Goal: Information Seeking & Learning: Learn about a topic

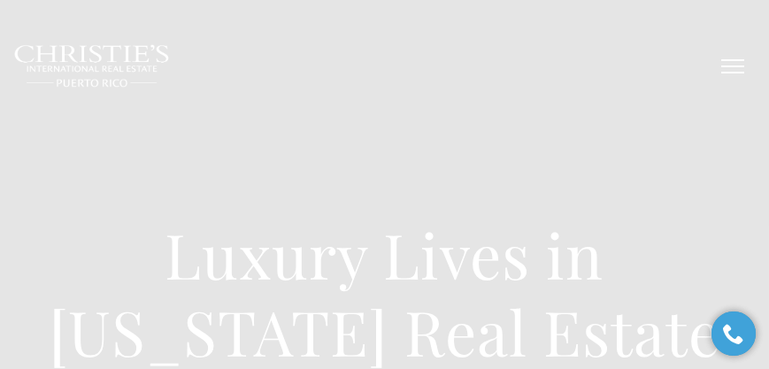
click at [728, 74] on button "button" at bounding box center [732, 66] width 46 height 51
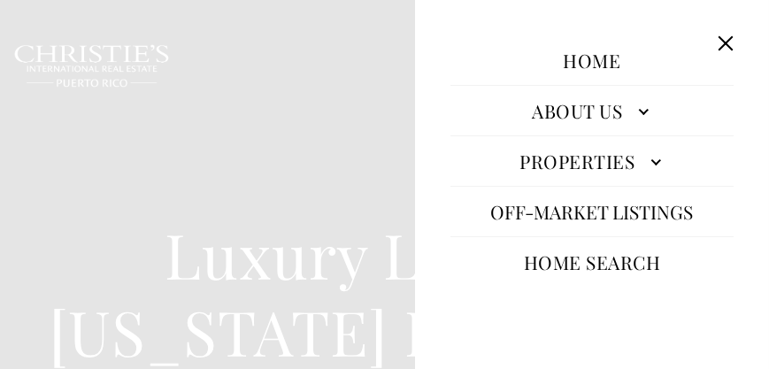
click at [631, 162] on link "Properties" at bounding box center [591, 161] width 283 height 42
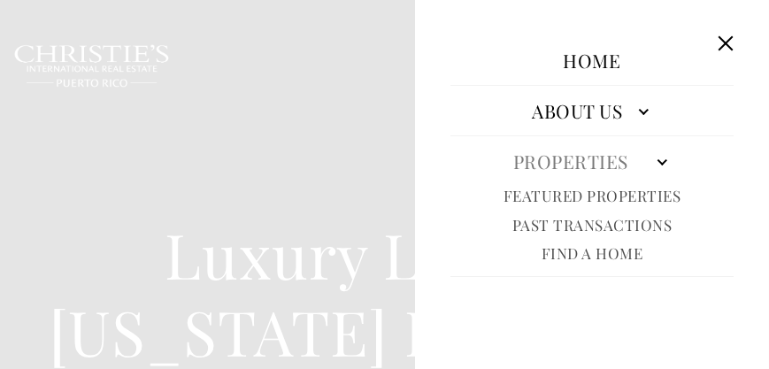
click at [619, 200] on link "Featured Properties" at bounding box center [592, 196] width 178 height 20
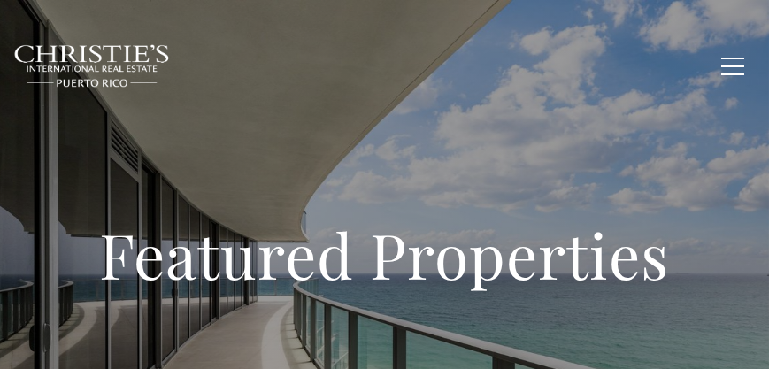
type input "**********"
type input "*********"
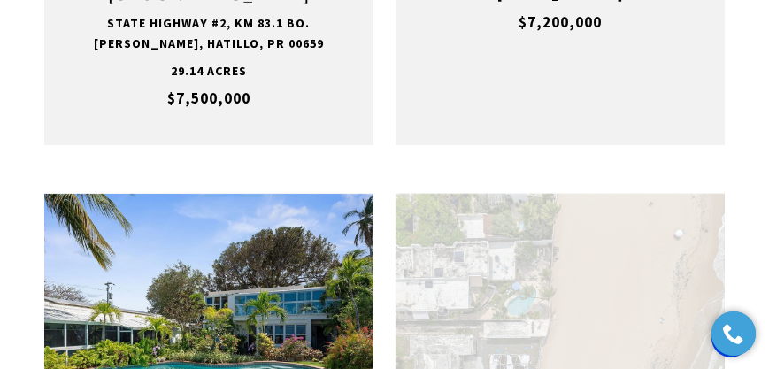
scroll to position [1364, 0]
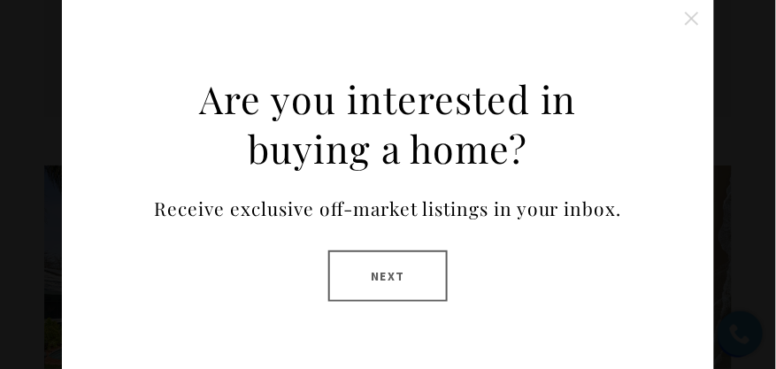
click at [683, 18] on button "Close this option" at bounding box center [691, 18] width 35 height 35
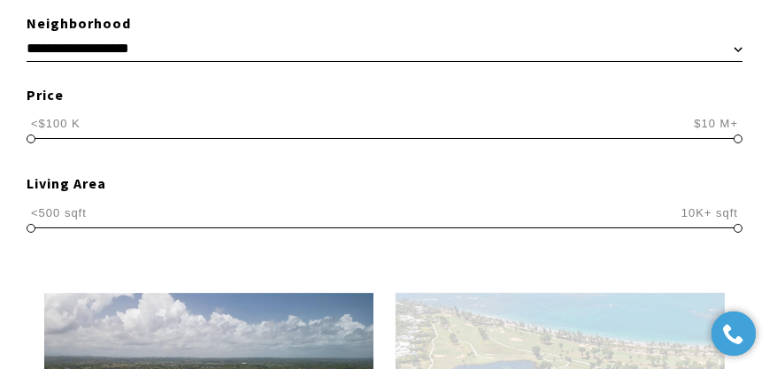
scroll to position [808, 0]
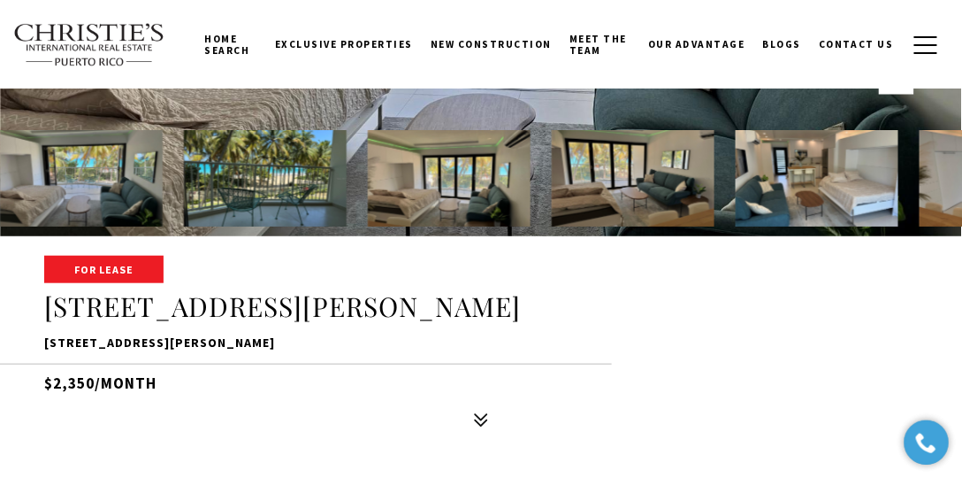
scroll to position [101, 0]
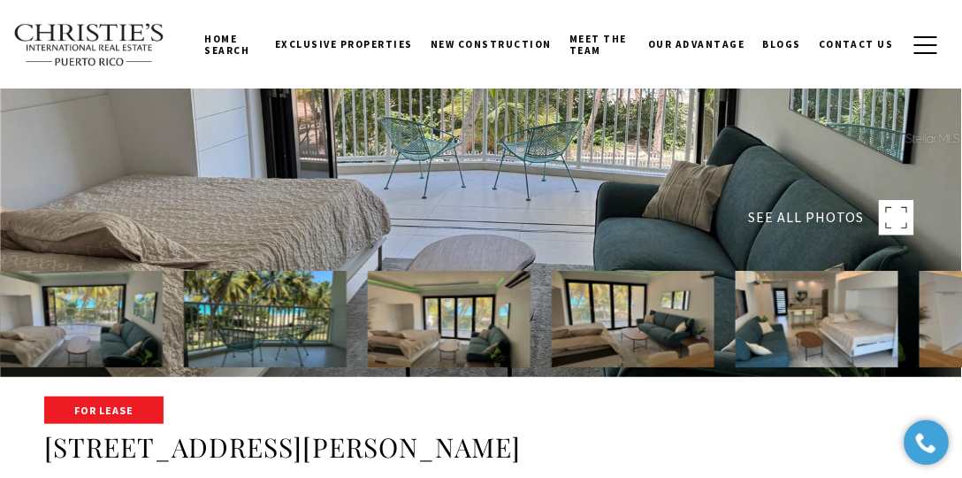
click at [115, 310] on img at bounding box center [81, 319] width 163 height 96
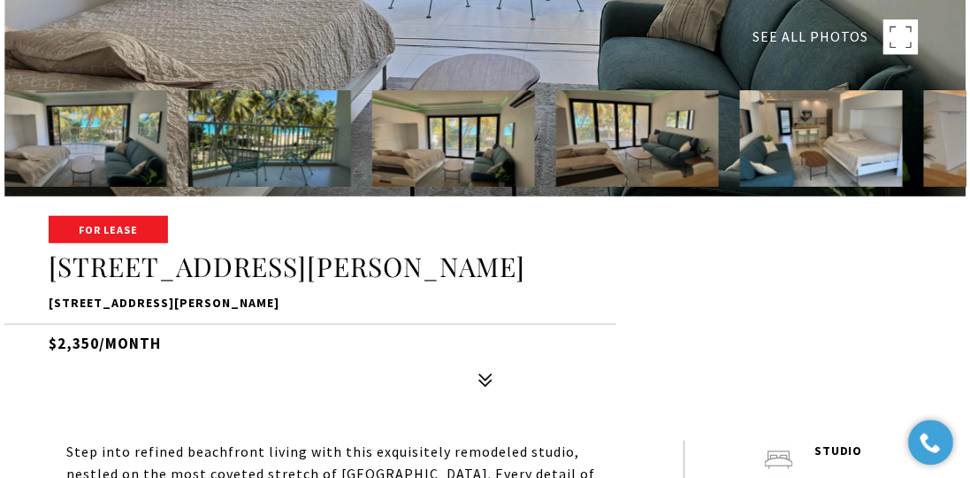
scroll to position [151, 0]
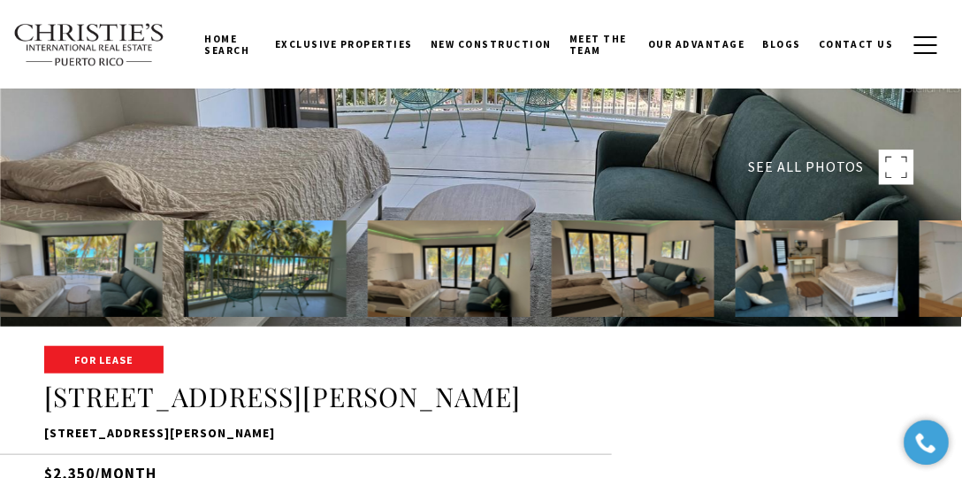
click at [891, 157] on rect at bounding box center [896, 166] width 35 height 35
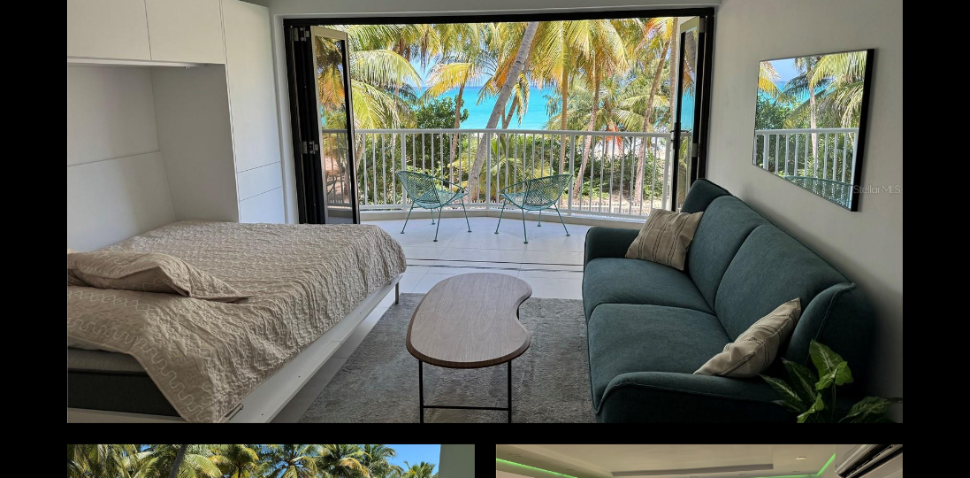
scroll to position [101, 0]
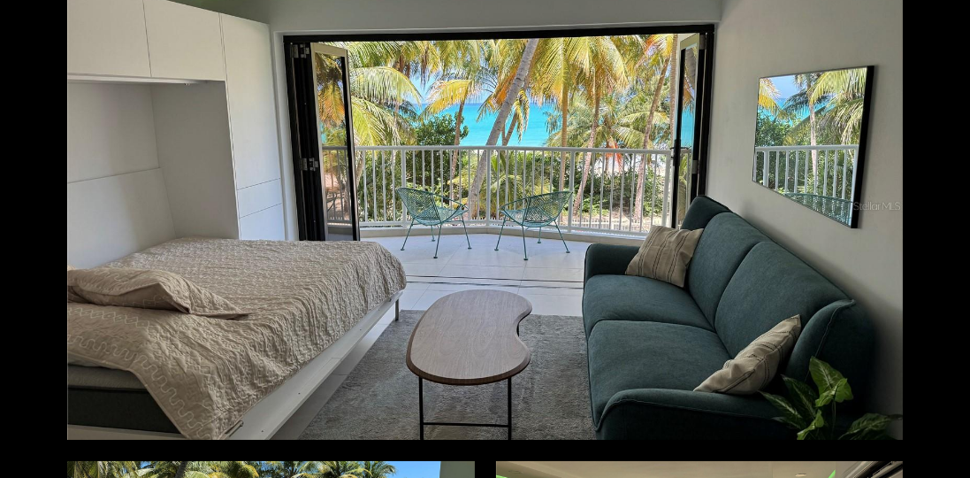
click at [412, 203] on div at bounding box center [485, 206] width 836 height 468
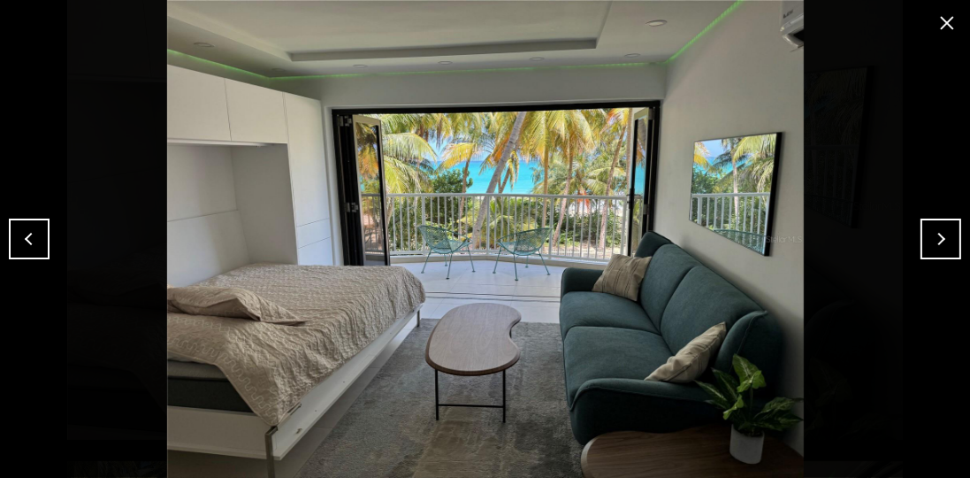
click at [938, 237] on button "Next" at bounding box center [941, 238] width 41 height 41
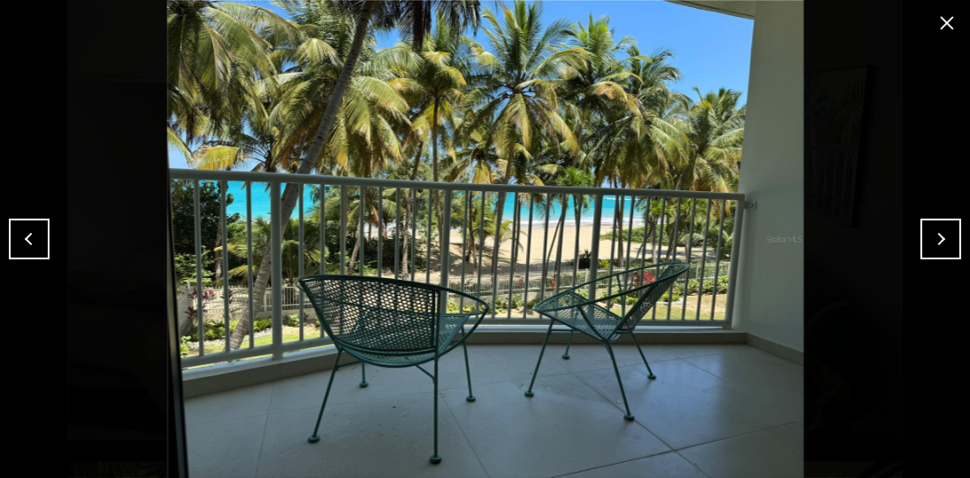
click at [955, 241] on button "Next" at bounding box center [941, 238] width 41 height 41
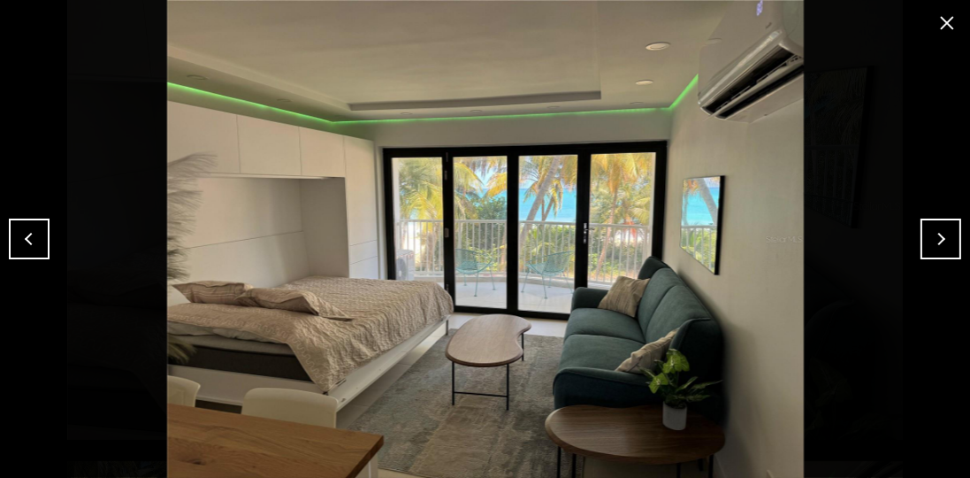
click at [939, 237] on button "Next" at bounding box center [941, 238] width 41 height 41
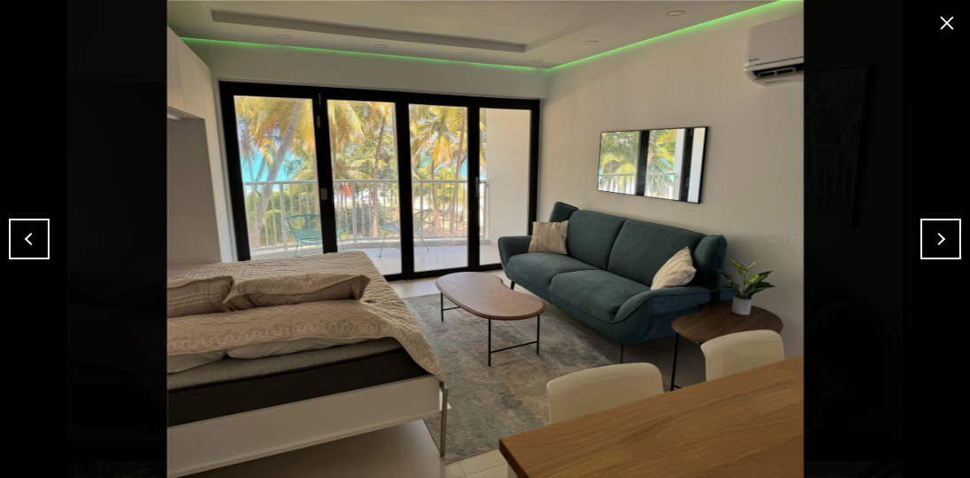
click at [940, 233] on button "Next" at bounding box center [941, 238] width 41 height 41
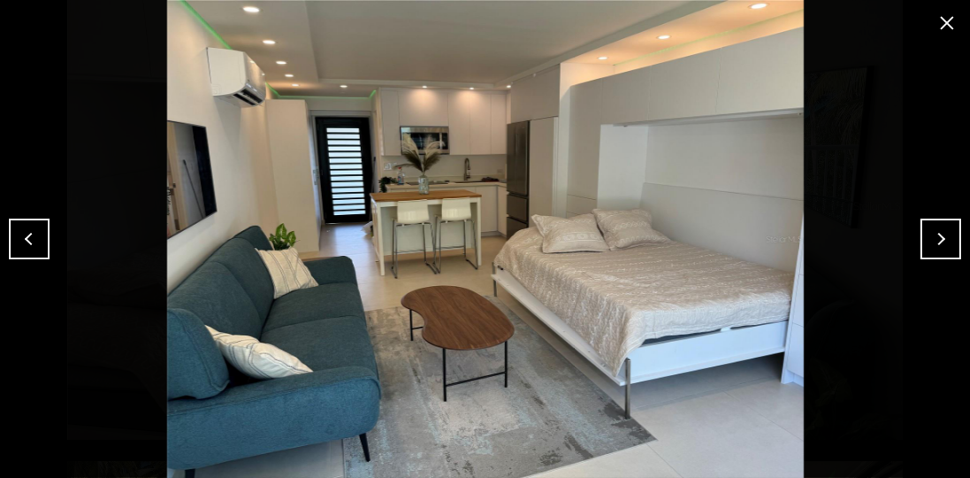
click at [953, 245] on button "Next" at bounding box center [941, 238] width 41 height 41
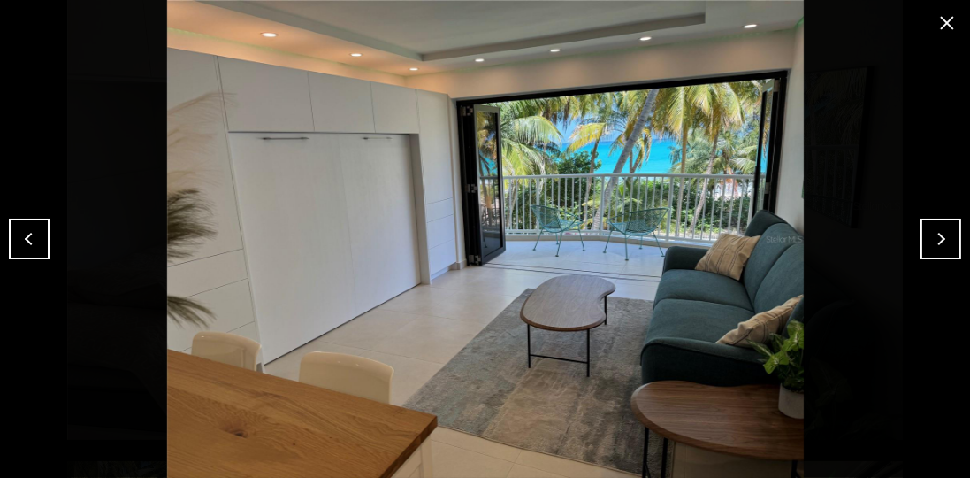
click at [939, 225] on button "Next" at bounding box center [941, 238] width 41 height 41
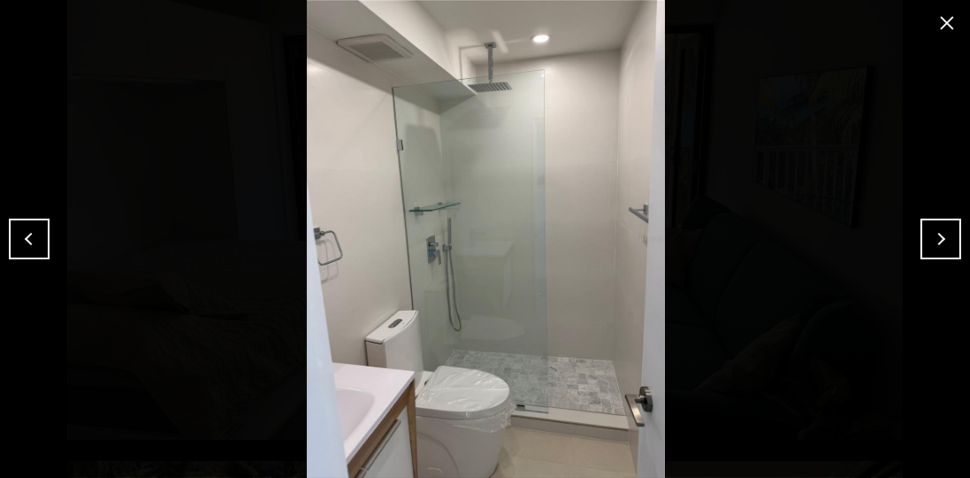
click at [945, 226] on button "Next" at bounding box center [941, 238] width 41 height 41
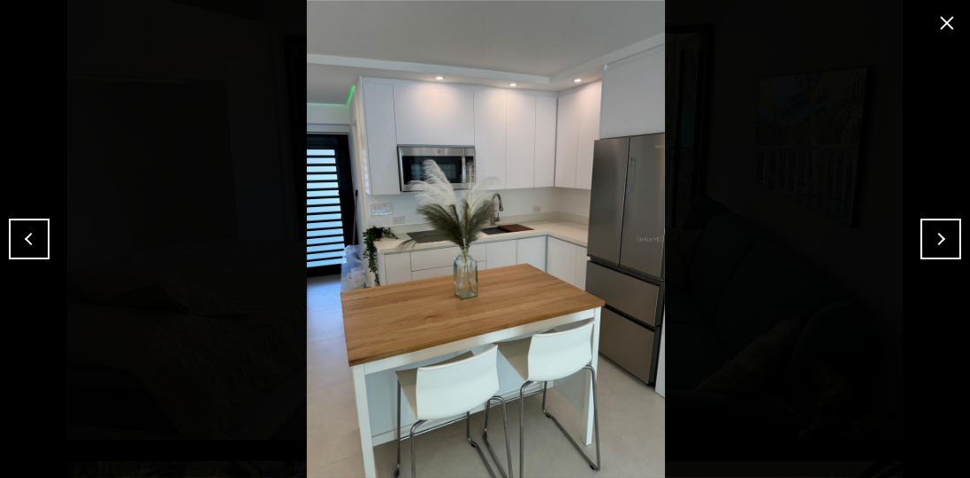
drag, startPoint x: 952, startPoint y: 246, endPoint x: 884, endPoint y: 234, distance: 69.9
click at [952, 246] on button "Next" at bounding box center [941, 238] width 41 height 41
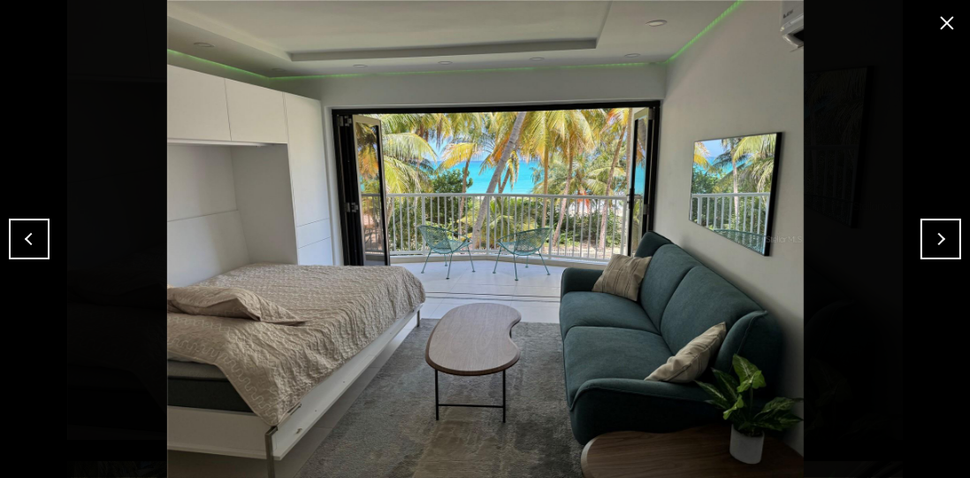
click at [951, 19] on button "close modal" at bounding box center [947, 23] width 28 height 28
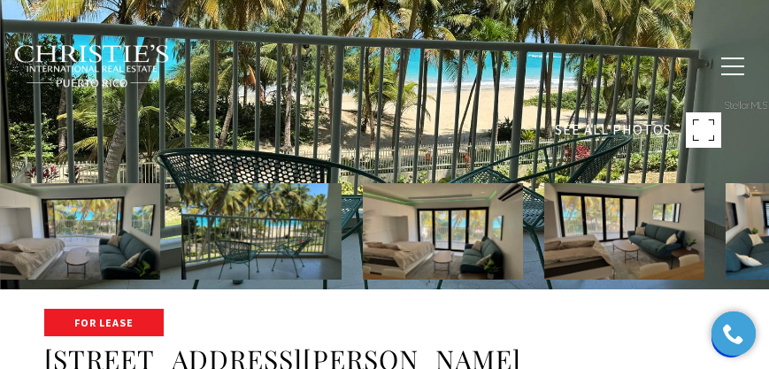
scroll to position [354, 0]
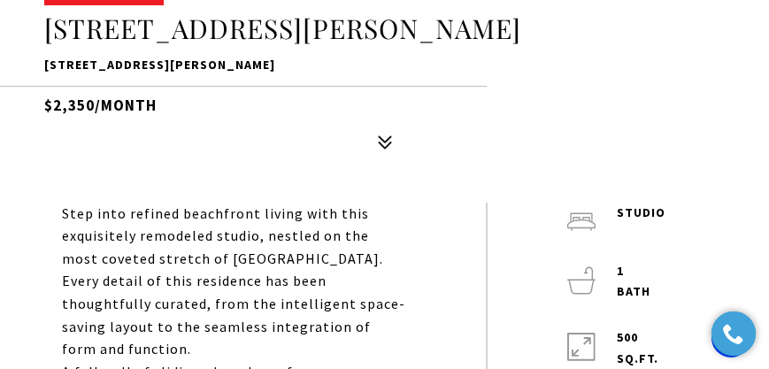
scroll to position [302, 0]
